Goal: Check status: Check status

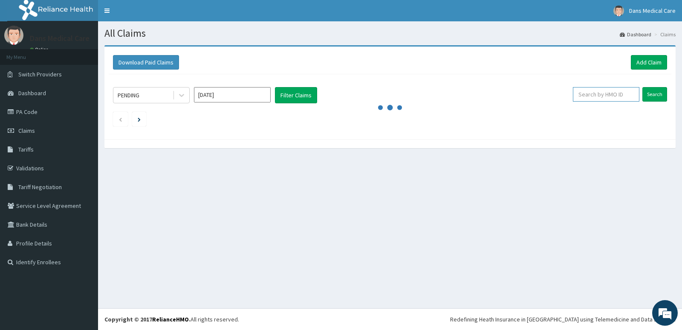
click at [608, 95] on input "text" at bounding box center [606, 94] width 67 height 14
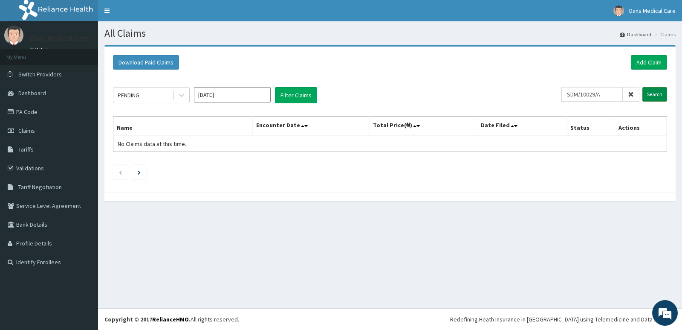
click at [653, 95] on input "Search" at bounding box center [654, 94] width 25 height 14
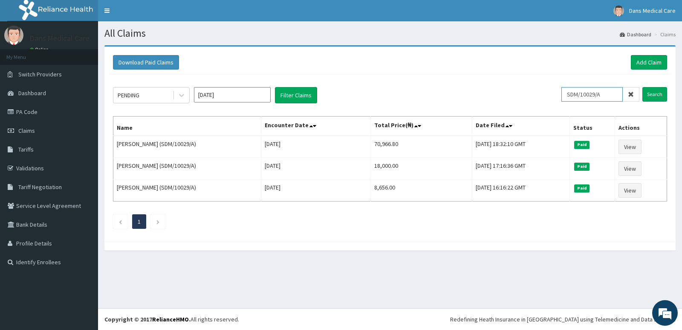
click at [610, 98] on input "SDM/10029/A" at bounding box center [591, 94] width 61 height 14
type input "S"
click at [658, 92] on input "Search" at bounding box center [654, 94] width 25 height 14
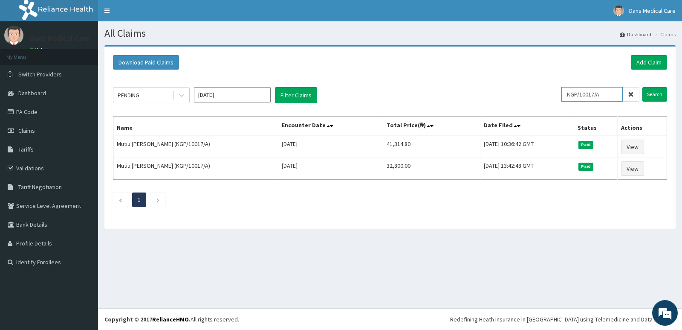
click at [616, 92] on input "KGP/10017/A" at bounding box center [591, 94] width 61 height 14
type input "K"
click at [653, 93] on input "Search" at bounding box center [654, 94] width 25 height 14
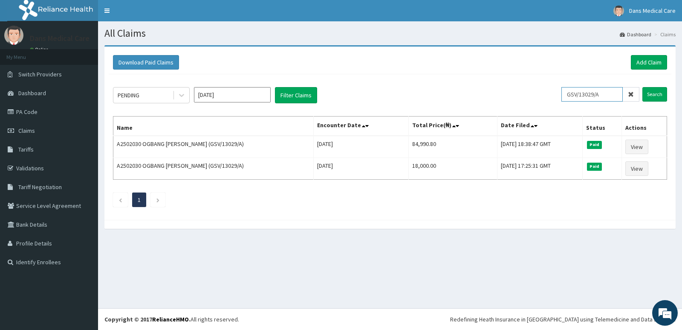
click at [611, 95] on input "GSV/13029/A" at bounding box center [591, 94] width 61 height 14
type input "G"
click at [651, 96] on input "Search" at bounding box center [654, 94] width 25 height 14
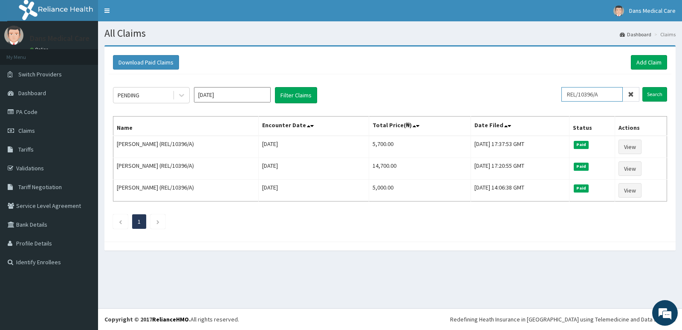
click at [608, 95] on input "REL/10396/A" at bounding box center [591, 94] width 61 height 14
type input "R"
type input "DGB/10013/B"
click at [649, 92] on input "Search" at bounding box center [654, 94] width 25 height 14
